Goal: Task Accomplishment & Management: Complete application form

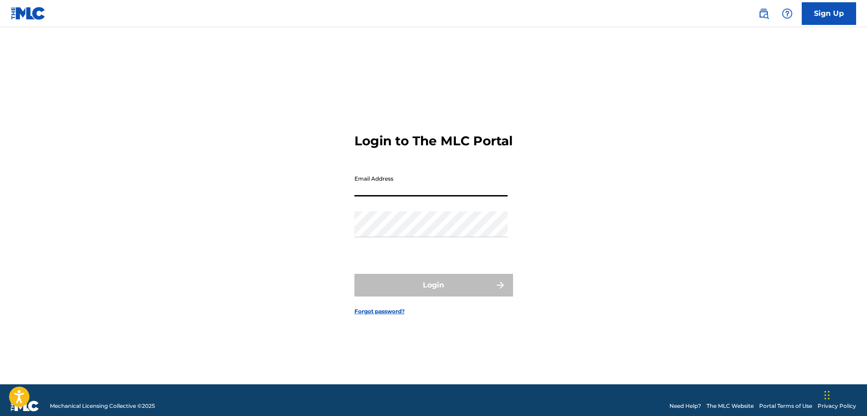
click at [371, 194] on input "Email Address" at bounding box center [430, 184] width 153 height 26
click at [843, 11] on link "Sign Up" at bounding box center [828, 13] width 54 height 23
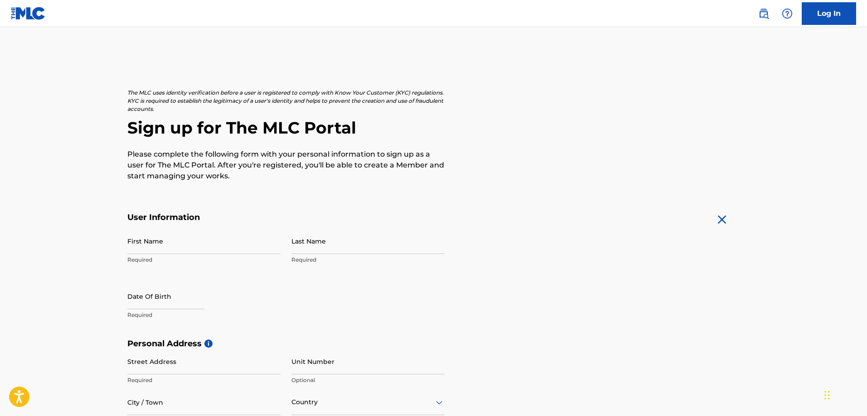
click at [160, 246] on input "First Name" at bounding box center [203, 241] width 153 height 26
type input "[PERSON_NAME]"
type input "4002"
type input "[PERSON_NAME] blvd"
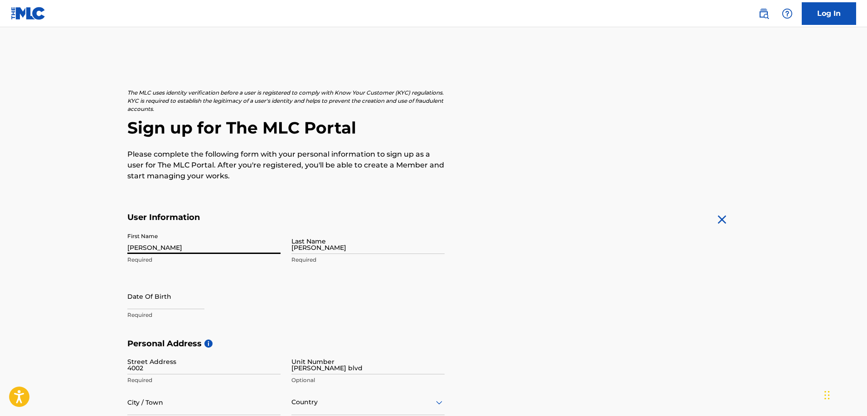
type input "[GEOGRAPHIC_DATA]"
type input "[US_STATE]"
type input "11101"
type input "347"
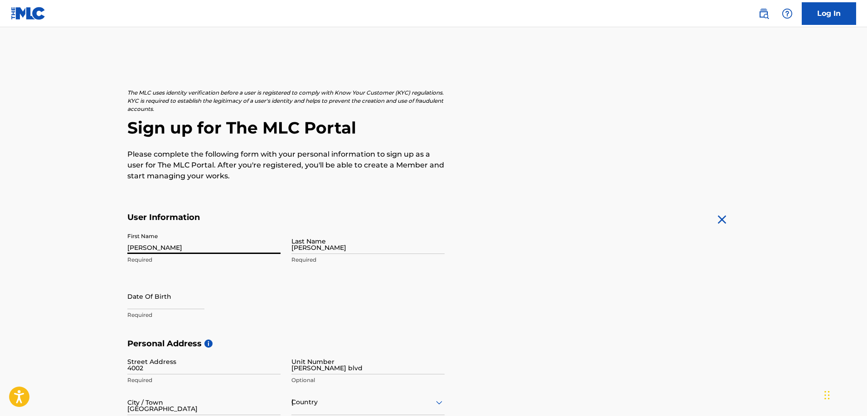
type input "7347417"
type input "[EMAIL_ADDRESS][DOMAIN_NAME]"
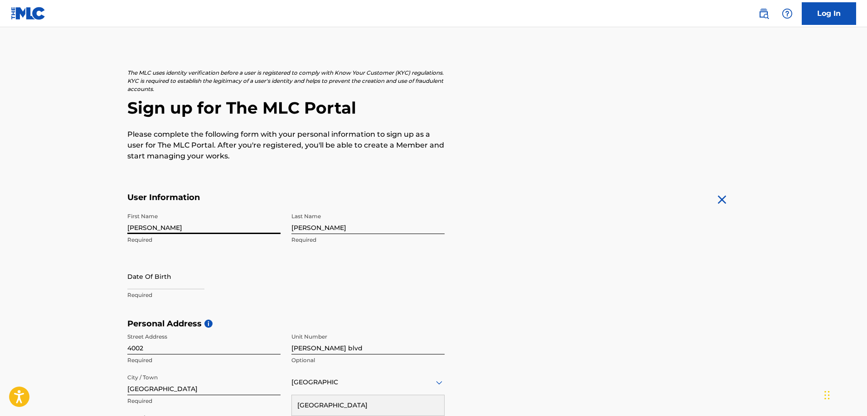
select select "7"
select select "2025"
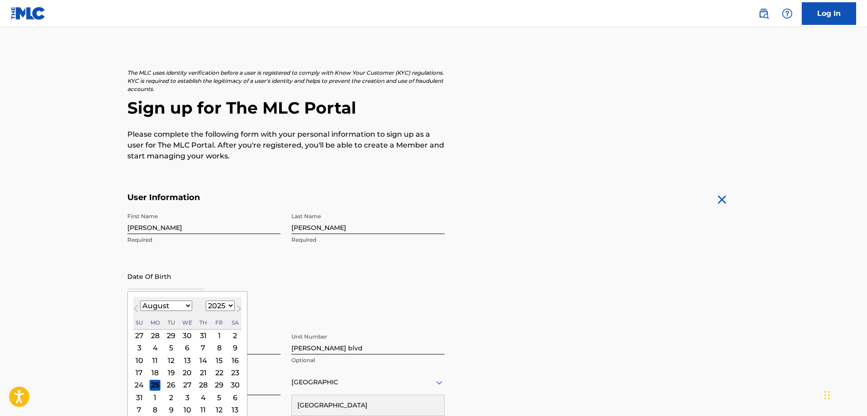
click at [149, 275] on input "text" at bounding box center [165, 277] width 77 height 26
click at [188, 303] on select "January February March April May June July August September October November De…" at bounding box center [166, 306] width 52 height 10
select select "0"
click at [140, 301] on select "January February March April May June July August September October November De…" at bounding box center [166, 306] width 52 height 10
click at [158, 374] on div "20" at bounding box center [155, 372] width 11 height 11
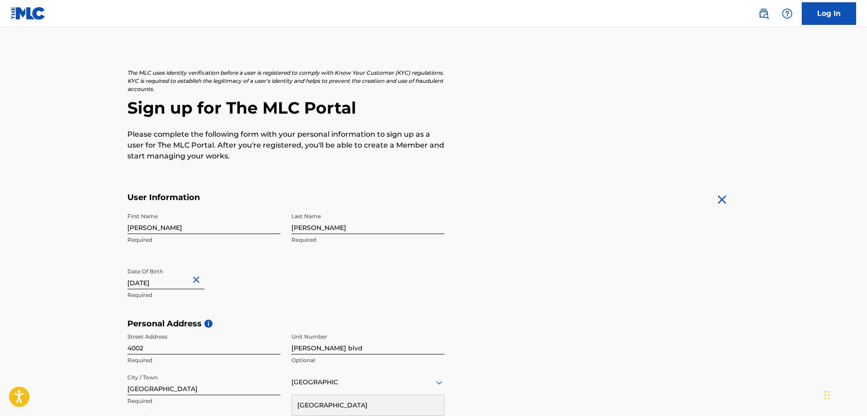
type input "[DATE]"
click at [158, 349] on input "4002" at bounding box center [203, 342] width 153 height 26
type input "[STREET_ADDRESS][PERSON_NAME]"
drag, startPoint x: 337, startPoint y: 344, endPoint x: 292, endPoint y: 350, distance: 44.7
click at [292, 350] on input "[PERSON_NAME] blvd" at bounding box center [367, 342] width 153 height 26
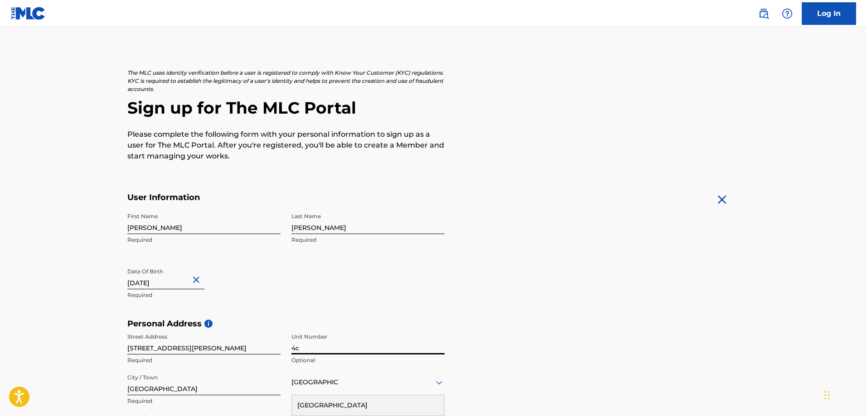
type input "4c"
click at [532, 301] on form "User Information First Name [PERSON_NAME] Last Name [PERSON_NAME] Required Date…" at bounding box center [433, 394] width 613 height 402
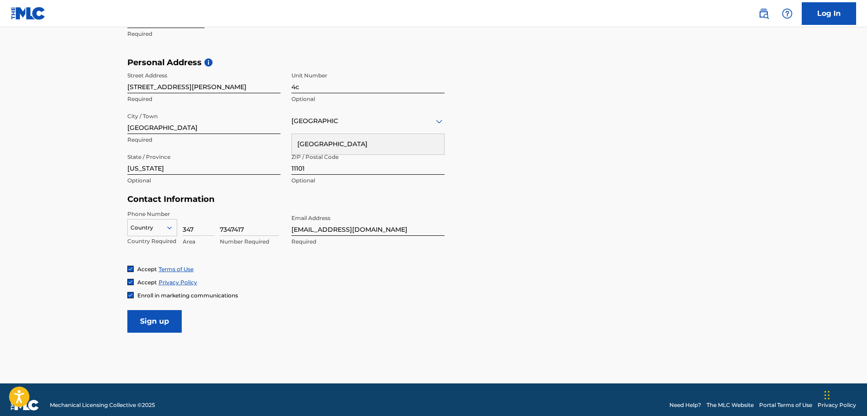
scroll to position [292, 0]
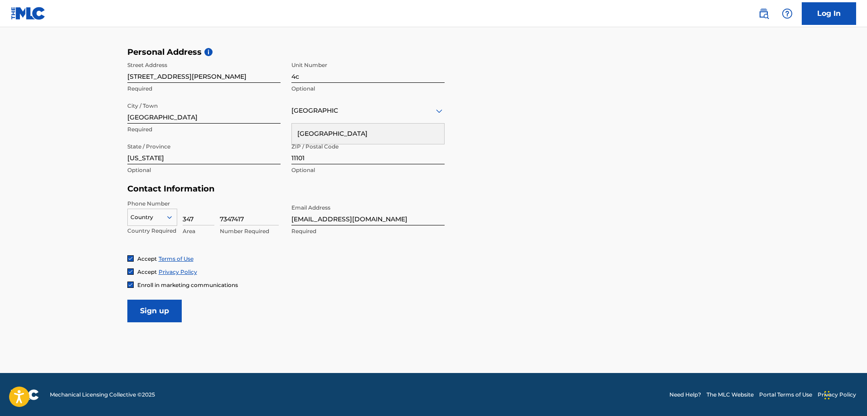
click at [165, 314] on input "Sign up" at bounding box center [154, 311] width 54 height 23
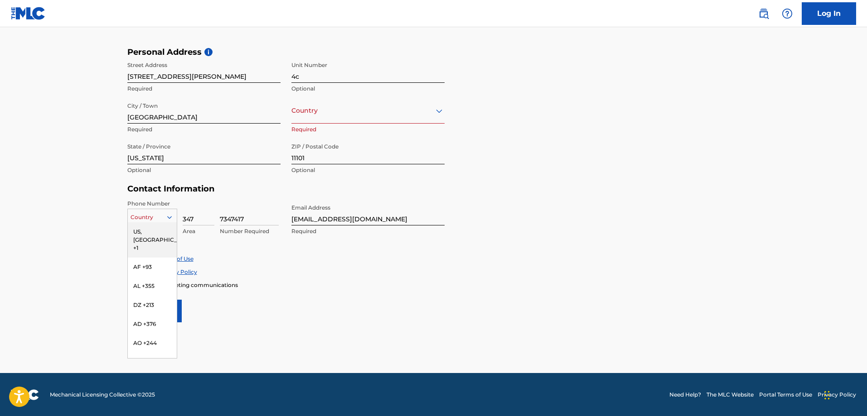
click at [163, 214] on div at bounding box center [152, 217] width 49 height 10
click at [164, 228] on div "US, [GEOGRAPHIC_DATA] +1" at bounding box center [152, 239] width 49 height 35
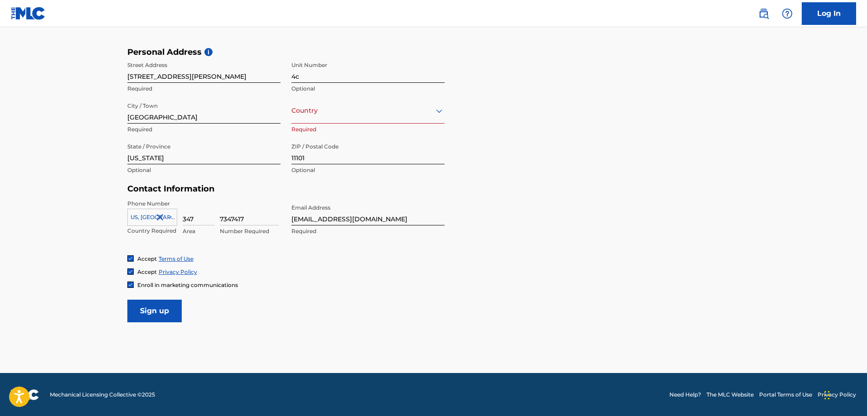
click at [144, 311] on input "Sign up" at bounding box center [154, 311] width 54 height 23
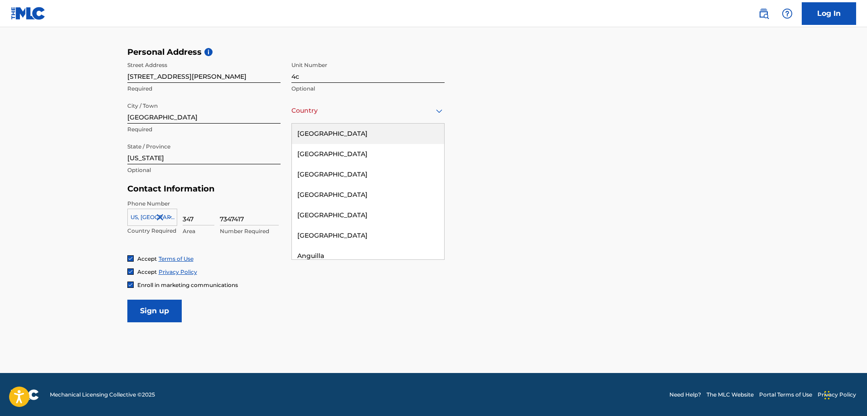
click at [358, 118] on div "Country" at bounding box center [367, 111] width 153 height 26
click at [354, 136] on div "[GEOGRAPHIC_DATA]" at bounding box center [368, 134] width 152 height 20
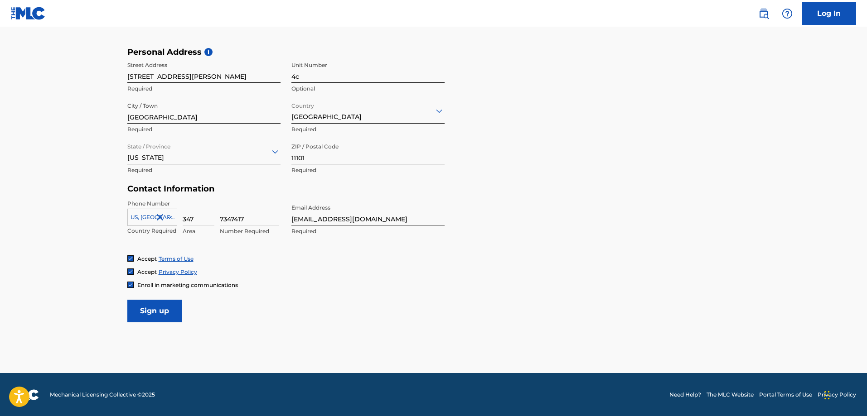
click at [161, 306] on input "Sign up" at bounding box center [154, 311] width 54 height 23
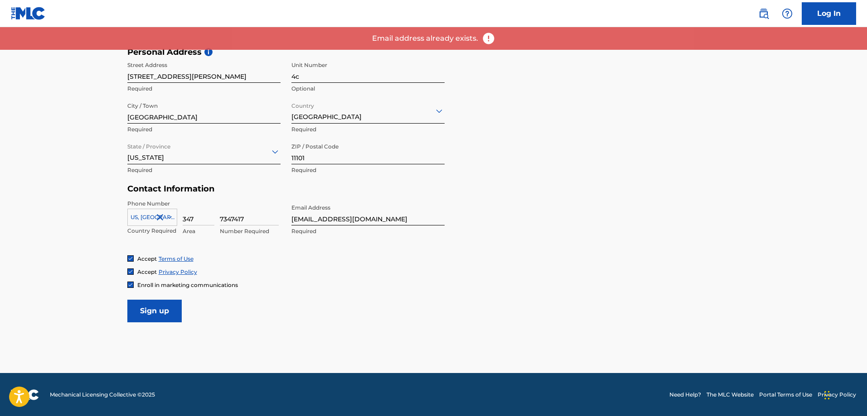
click at [832, 7] on link "Log In" at bounding box center [828, 13] width 54 height 23
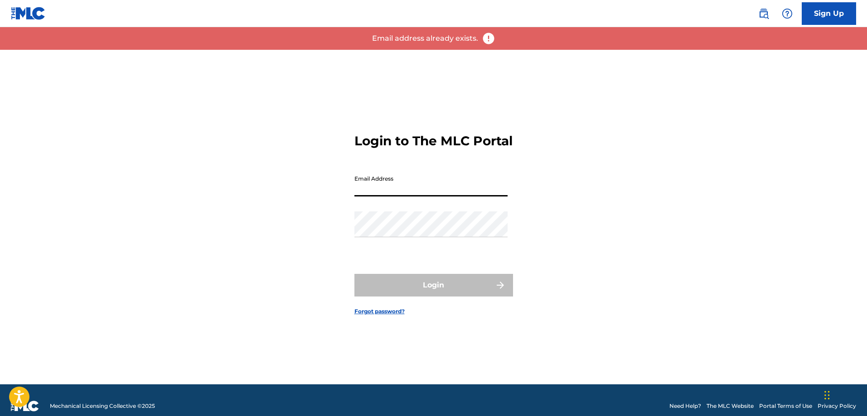
click at [393, 194] on input "Email Address" at bounding box center [430, 184] width 153 height 26
type input "[EMAIL_ADDRESS][DOMAIN_NAME]"
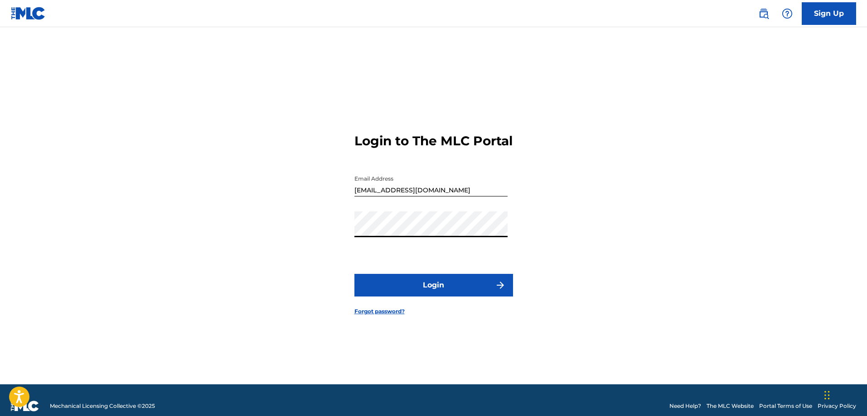
click at [354, 274] on button "Login" at bounding box center [433, 285] width 159 height 23
click at [348, 236] on div "Login to The MLC Portal Email Address [EMAIL_ADDRESS][DOMAIN_NAME] Password Log…" at bounding box center [433, 217] width 634 height 335
click at [354, 274] on button "Login" at bounding box center [433, 285] width 159 height 23
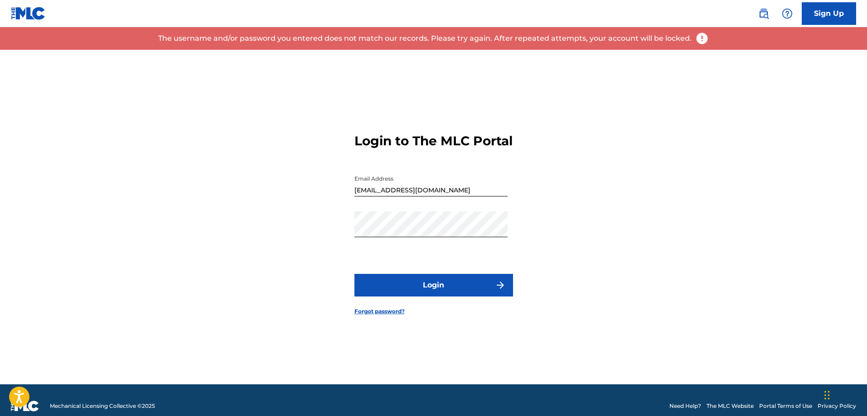
click at [396, 316] on link "Forgot password?" at bounding box center [379, 312] width 50 height 8
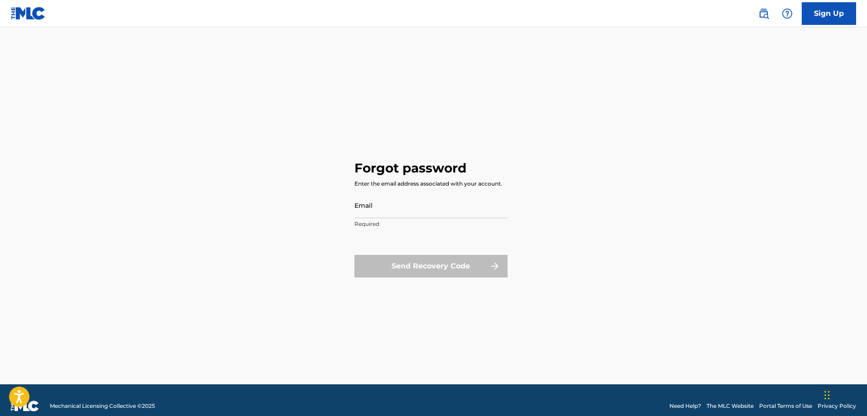
click at [384, 212] on input "Email" at bounding box center [430, 206] width 153 height 26
type input "[EMAIL_ADDRESS][DOMAIN_NAME]"
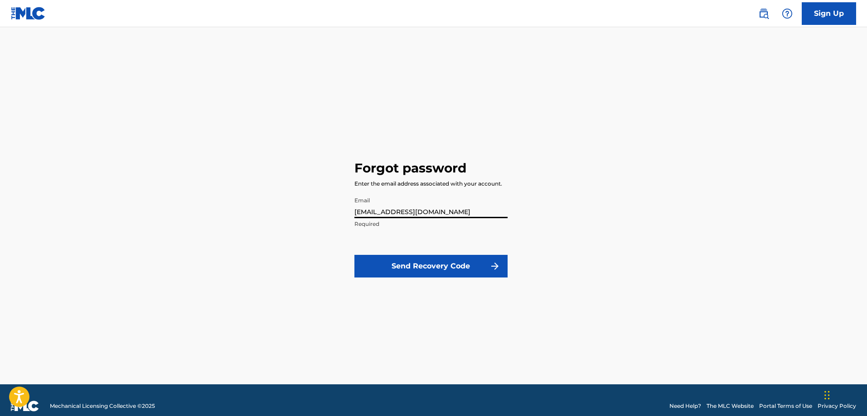
click at [404, 265] on button "Send Recovery Code" at bounding box center [430, 266] width 153 height 23
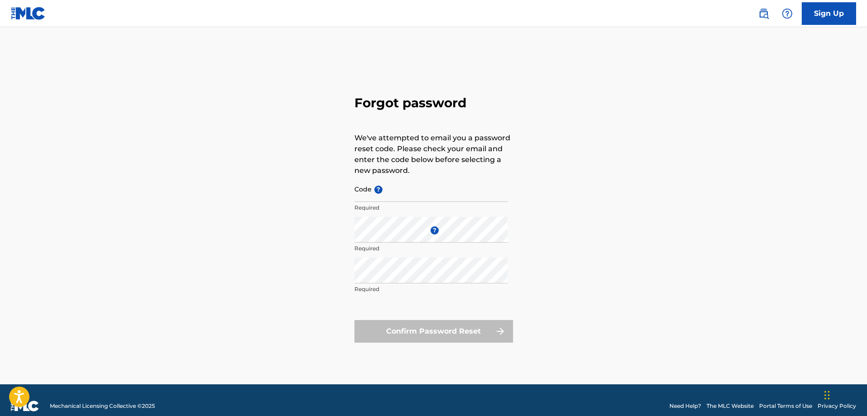
click at [400, 192] on input "Code ?" at bounding box center [430, 189] width 153 height 26
paste input "FP_0a8b1ff31aa4e3d11b0cf4d05f4a"
type input "FP_0a8b1ff31aa4e3d11b0cf4d05f4a"
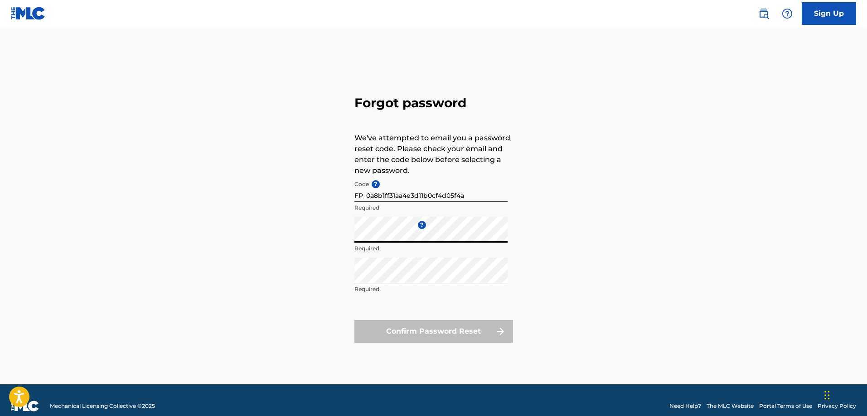
click at [307, 218] on div "Forgot password We've attempted to email you a password reset code. Please chec…" at bounding box center [433, 217] width 634 height 335
click at [333, 237] on div "Forgot password We've attempted to email you a password reset code. Please chec…" at bounding box center [433, 217] width 634 height 335
click at [323, 267] on div "Forgot password We've attempted to email you a password reset code. Please chec…" at bounding box center [433, 217] width 634 height 335
click at [325, 234] on div "Forgot password We've attempted to email you a password reset code. Please chec…" at bounding box center [433, 217] width 634 height 335
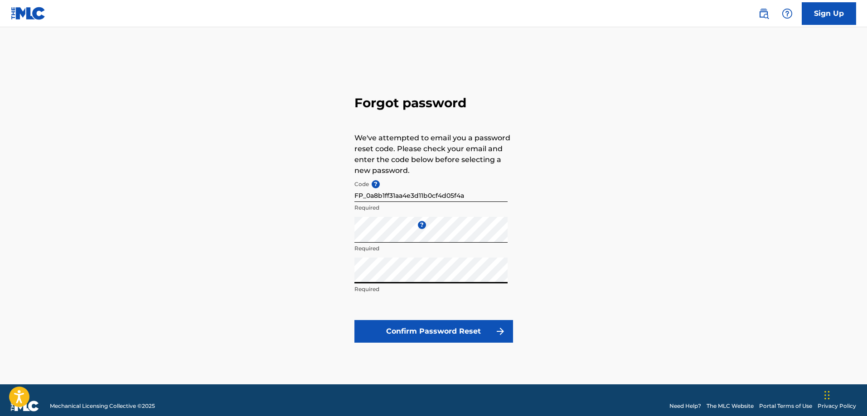
click at [354, 320] on button "Confirm Password Reset" at bounding box center [433, 331] width 159 height 23
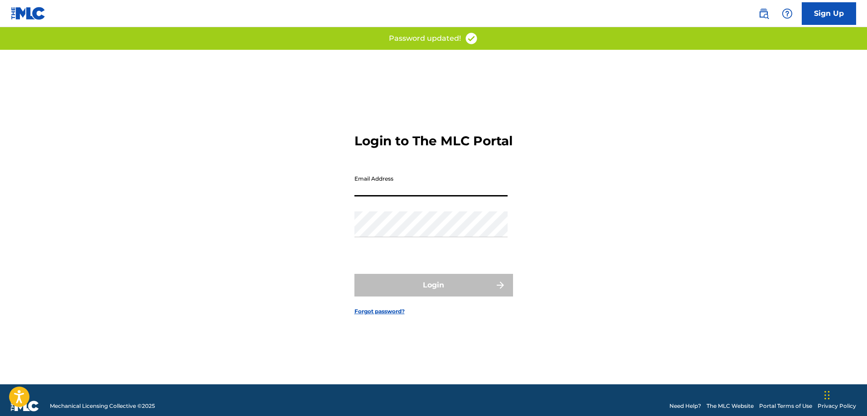
click at [402, 197] on input "Email Address" at bounding box center [430, 184] width 153 height 26
type input "[EMAIL_ADDRESS][DOMAIN_NAME]"
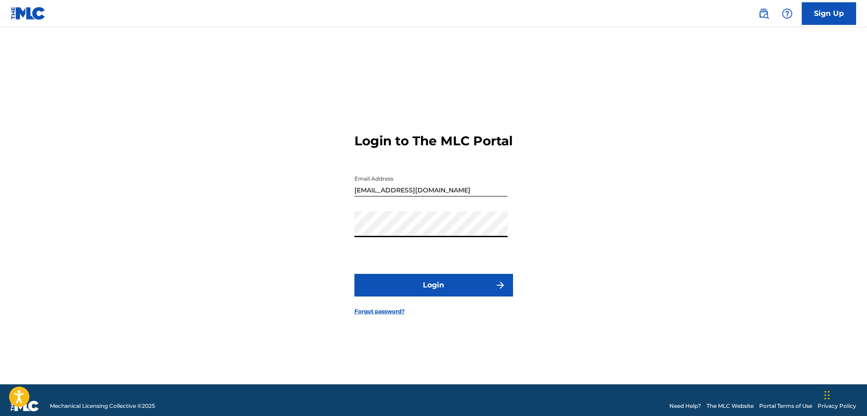
click at [425, 294] on button "Login" at bounding box center [433, 285] width 159 height 23
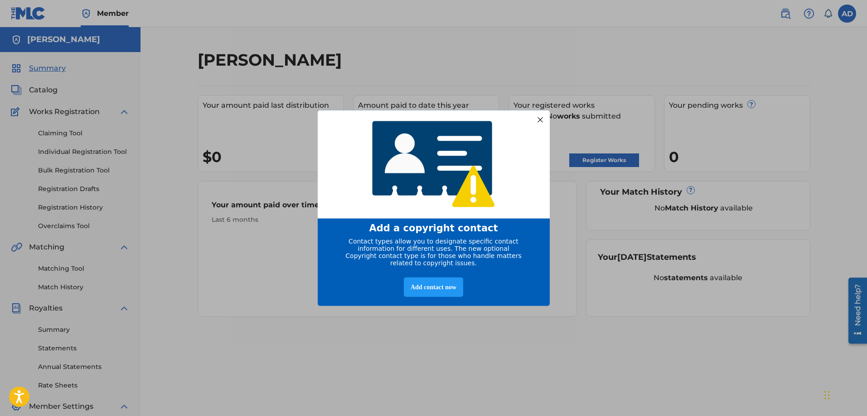
click at [538, 120] on div at bounding box center [540, 120] width 12 height 12
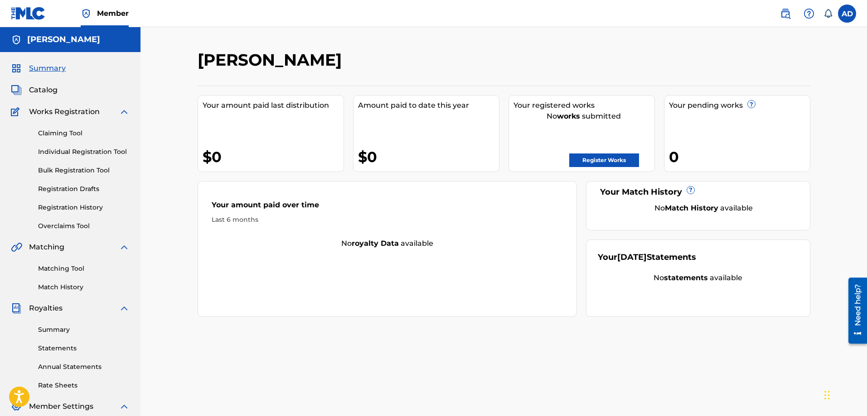
click at [41, 91] on span "Catalog" at bounding box center [43, 90] width 29 height 11
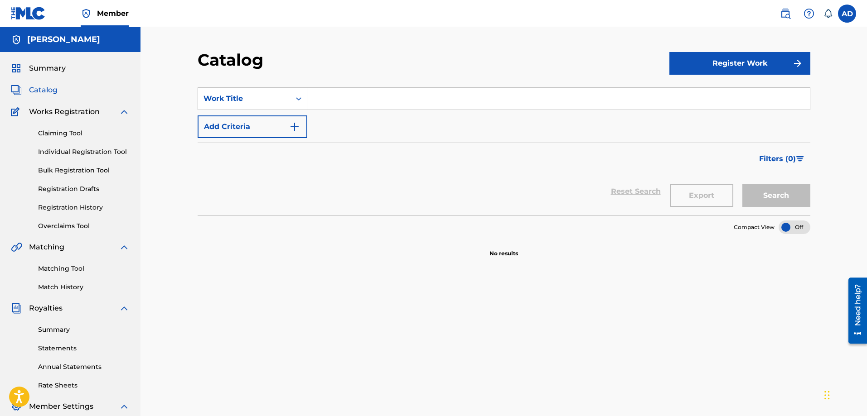
click at [735, 63] on button "Register Work" at bounding box center [739, 63] width 141 height 23
click at [696, 111] on link "By File Upload" at bounding box center [739, 115] width 141 height 22
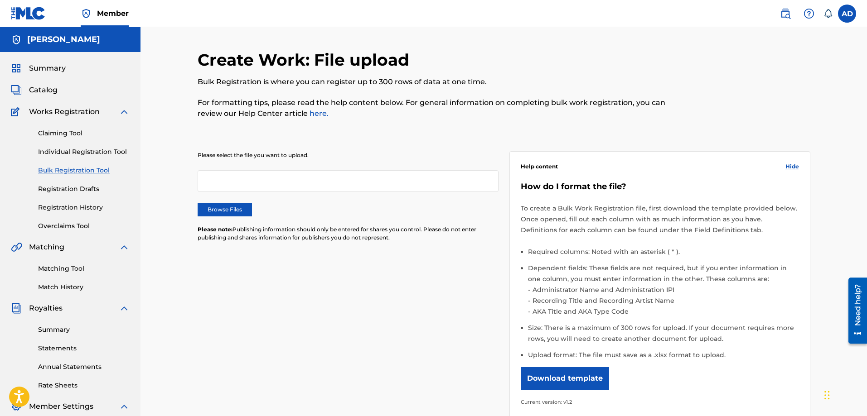
click at [268, 182] on div at bounding box center [348, 181] width 301 height 22
click at [231, 208] on label "Browse Files" at bounding box center [225, 210] width 54 height 14
click at [0, 0] on input "Browse Files" at bounding box center [0, 0] width 0 height 0
